Goal: Check status: Check status

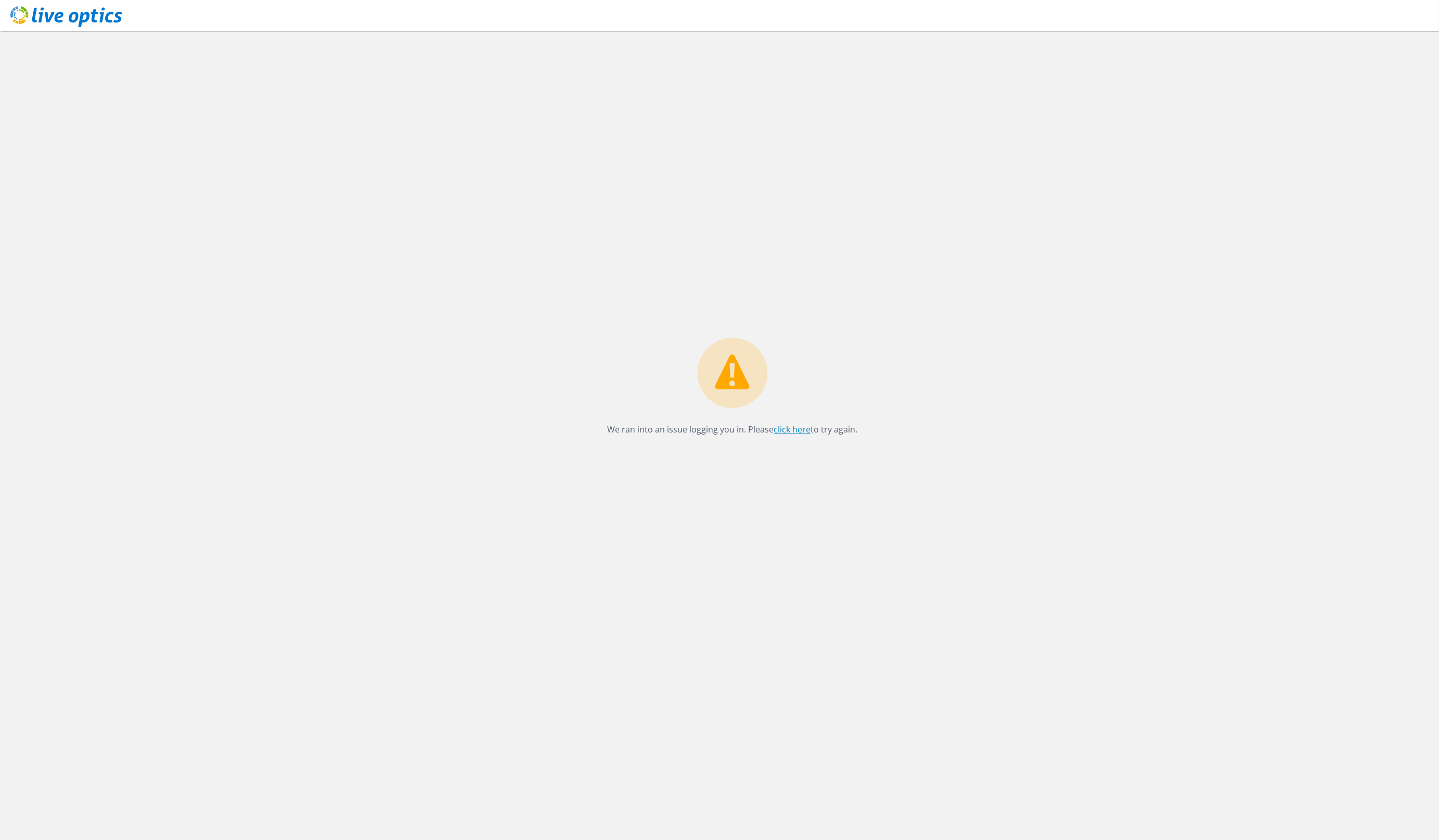
click at [788, 427] on link "click here" at bounding box center [792, 429] width 37 height 12
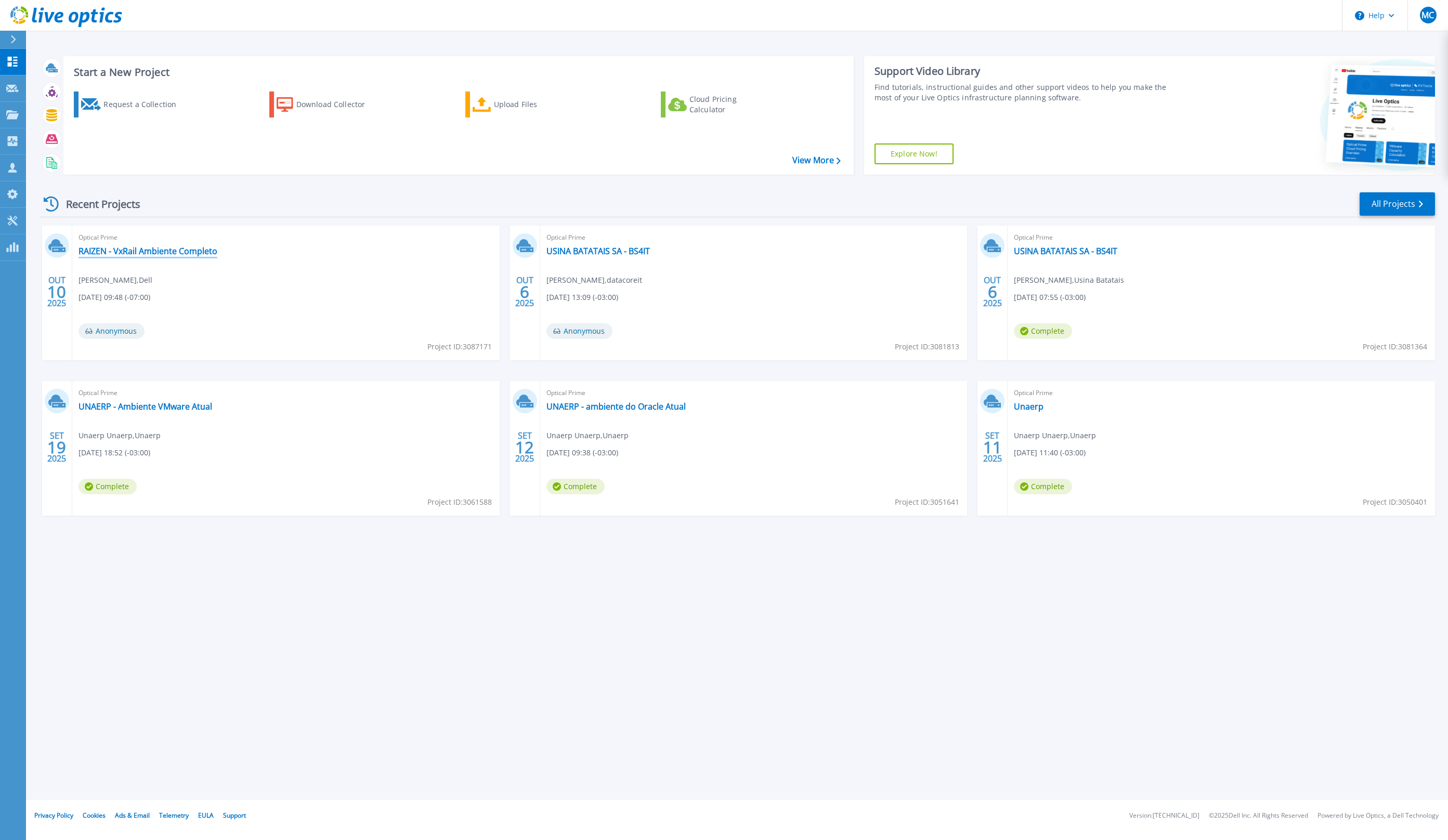
click at [162, 253] on link "RAIZEN - VxRail Ambiente Completo" at bounding box center [147, 251] width 139 height 10
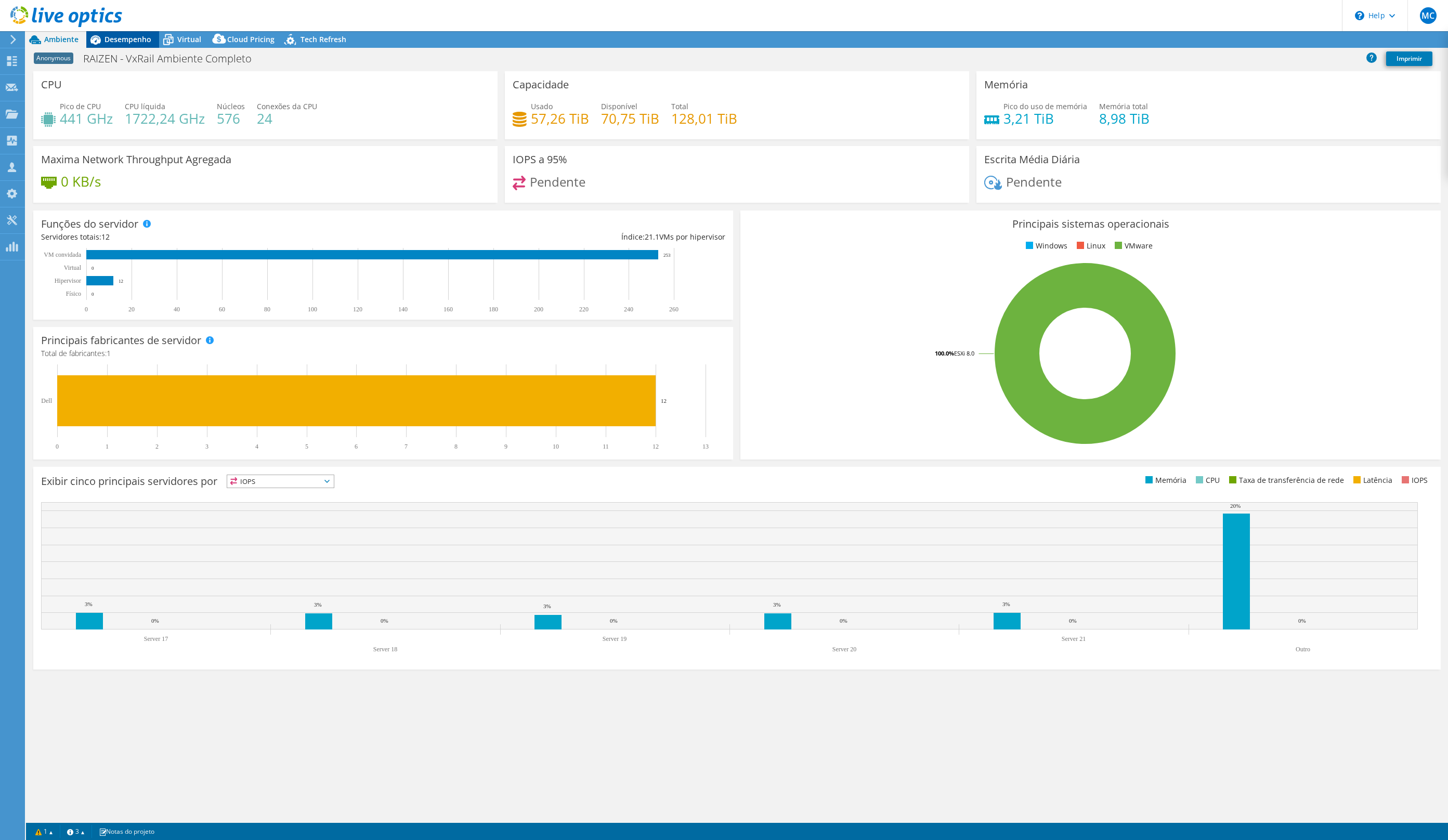
select select "USD"
click at [108, 41] on span "Desempenho" at bounding box center [128, 40] width 47 height 10
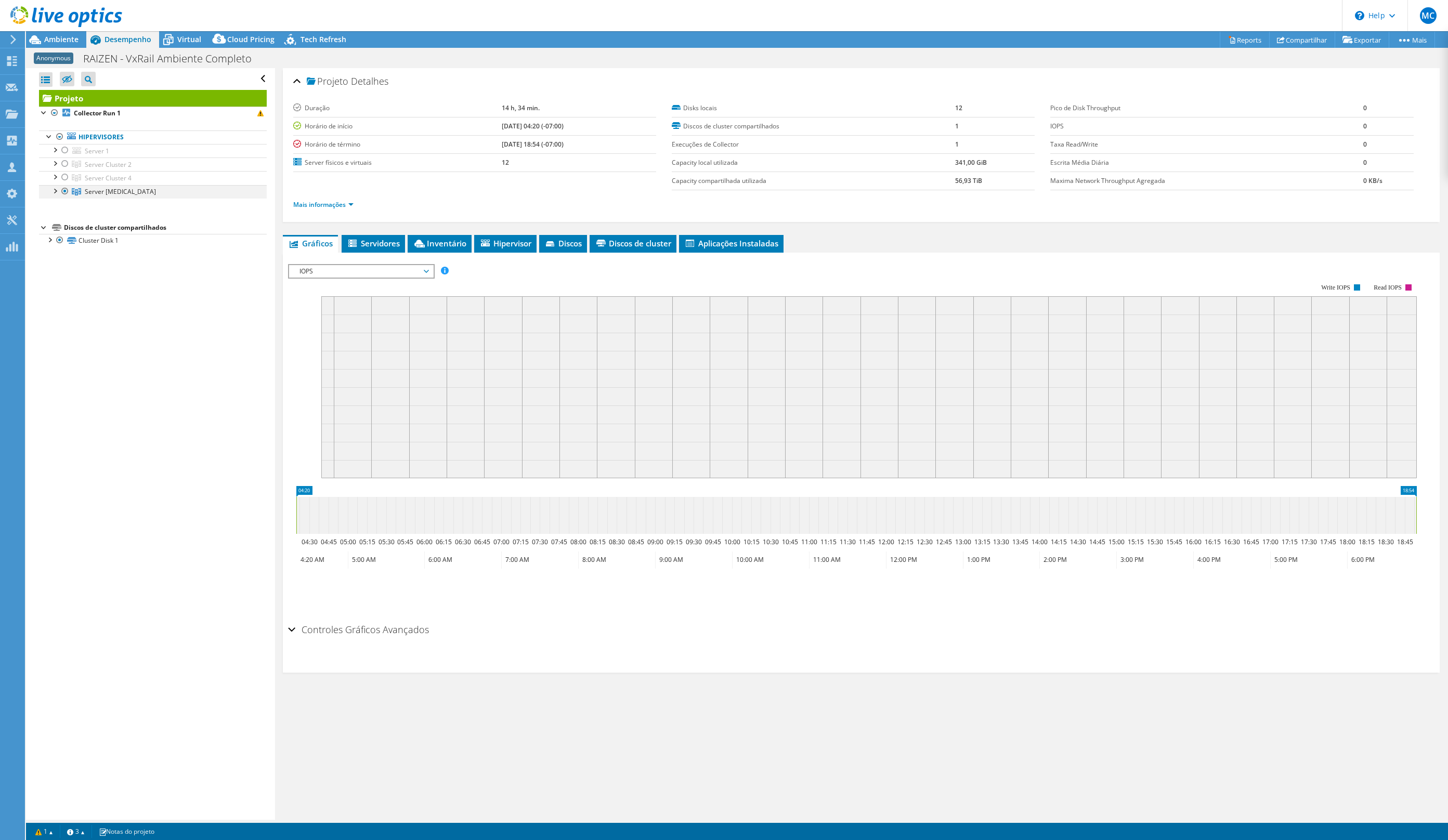
click at [55, 193] on div at bounding box center [55, 190] width 10 height 10
click at [51, 42] on span "Ambiente" at bounding box center [61, 40] width 35 height 10
